Goal: Task Accomplishment & Management: Manage account settings

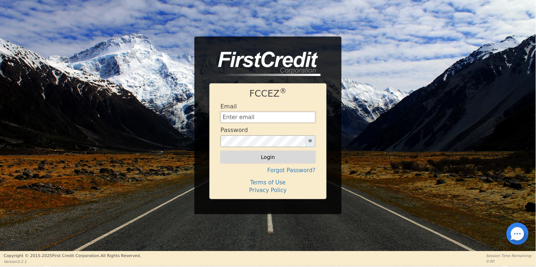
type input "[EMAIL_ADDRESS][DOMAIN_NAME]"
click at [260, 155] on button "Login" at bounding box center [267, 157] width 95 height 13
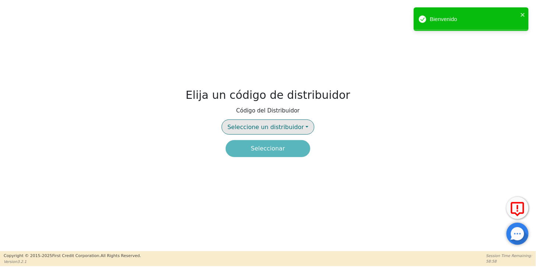
click at [278, 128] on span "Seleccione un distribuidor" at bounding box center [265, 126] width 77 height 7
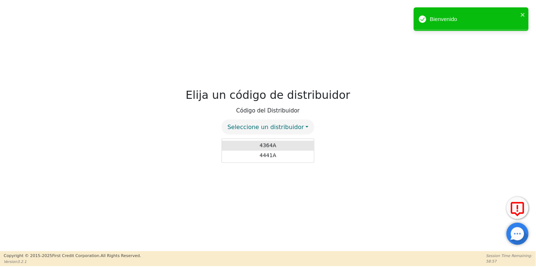
click at [278, 142] on link "4364A" at bounding box center [268, 145] width 92 height 10
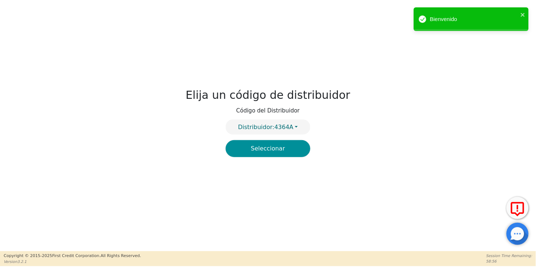
click at [266, 150] on button "Seleccionar" at bounding box center [268, 148] width 85 height 17
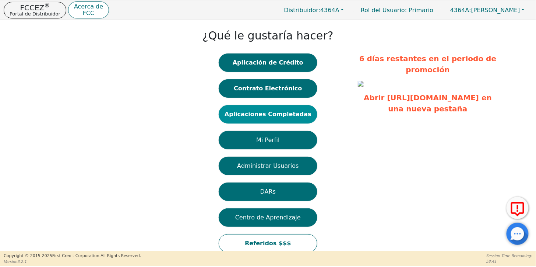
click at [262, 115] on button "Aplicaciones Completadas" at bounding box center [268, 114] width 99 height 18
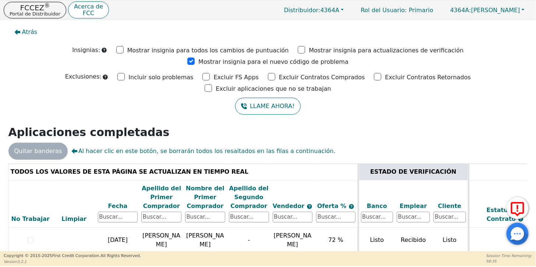
drag, startPoint x: 534, startPoint y: 73, endPoint x: 536, endPoint y: 96, distance: 22.9
click at [536, 96] on html "FCCEZ ® Portal de Distribuidor Acerca de FCC Distribuidor: 4364A Rol del Usuari…" at bounding box center [268, 133] width 536 height 266
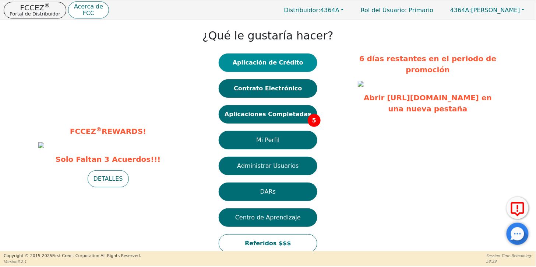
click at [271, 60] on button "Aplicación de Crédito" at bounding box center [268, 62] width 99 height 18
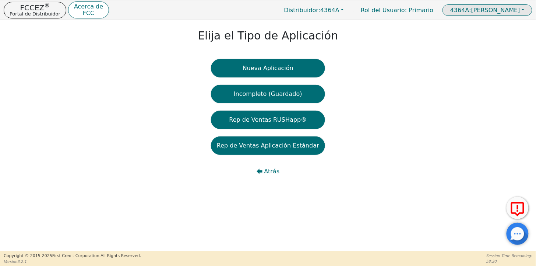
click at [523, 10] on button "4364A: [PERSON_NAME]" at bounding box center [487, 9] width 90 height 11
